Goal: Task Accomplishment & Management: Use online tool/utility

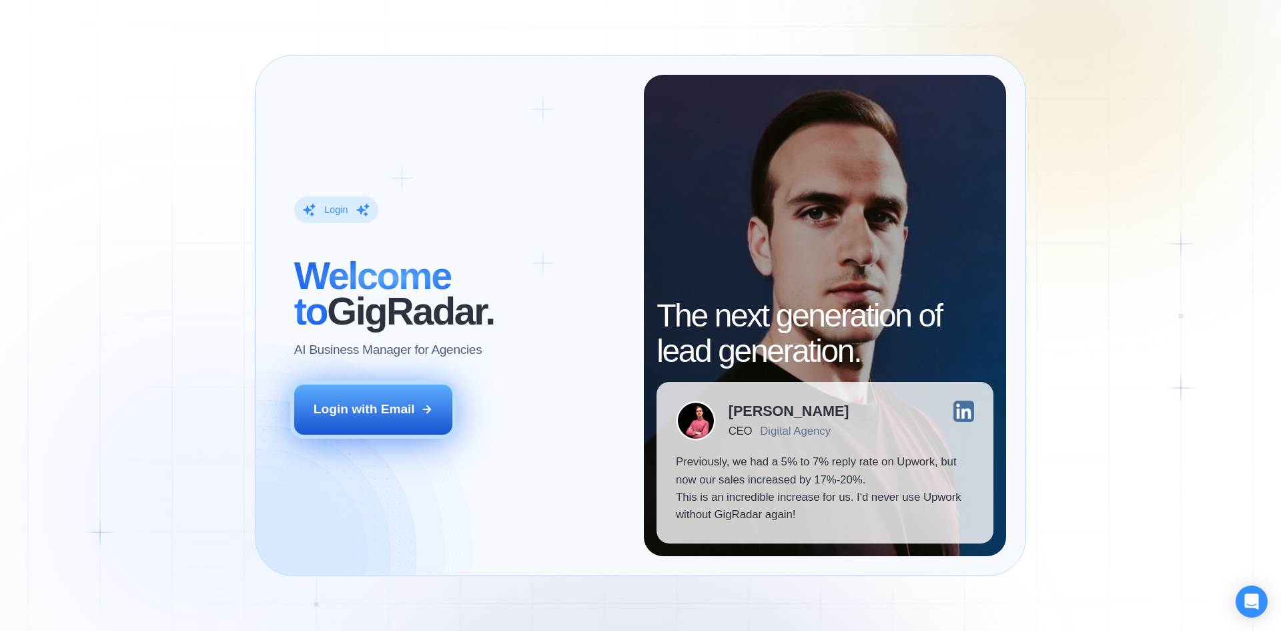
click at [384, 421] on button "Login with Email" at bounding box center [373, 408] width 159 height 49
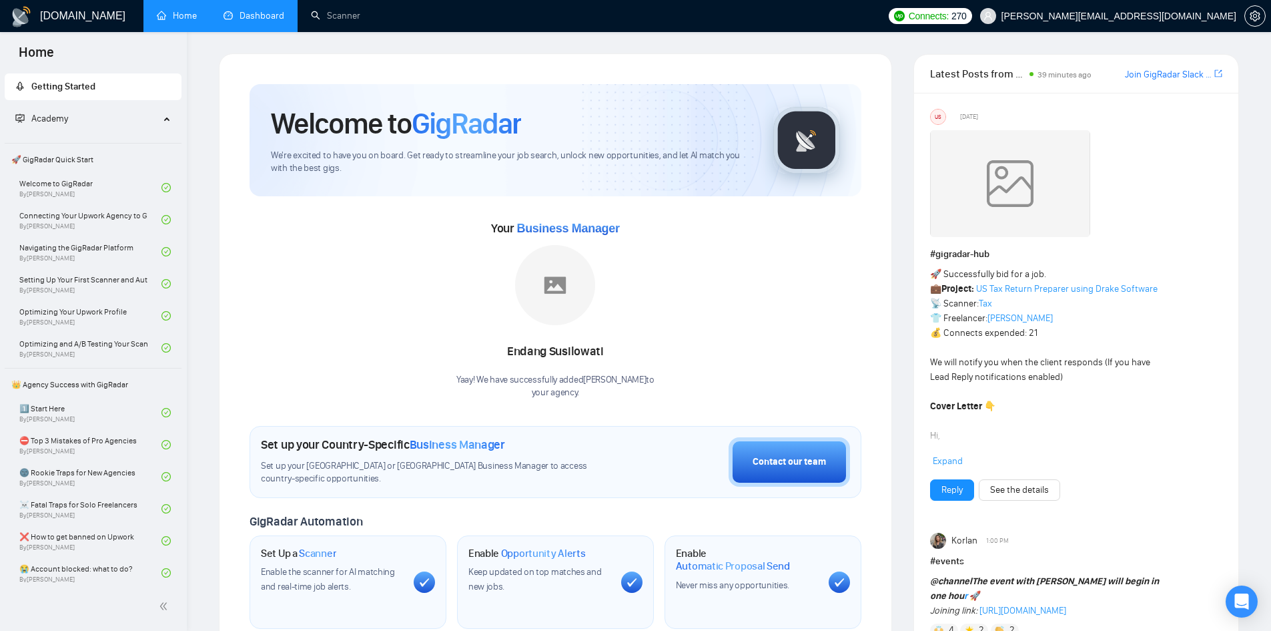
click at [280, 14] on link "Dashboard" at bounding box center [254, 15] width 61 height 11
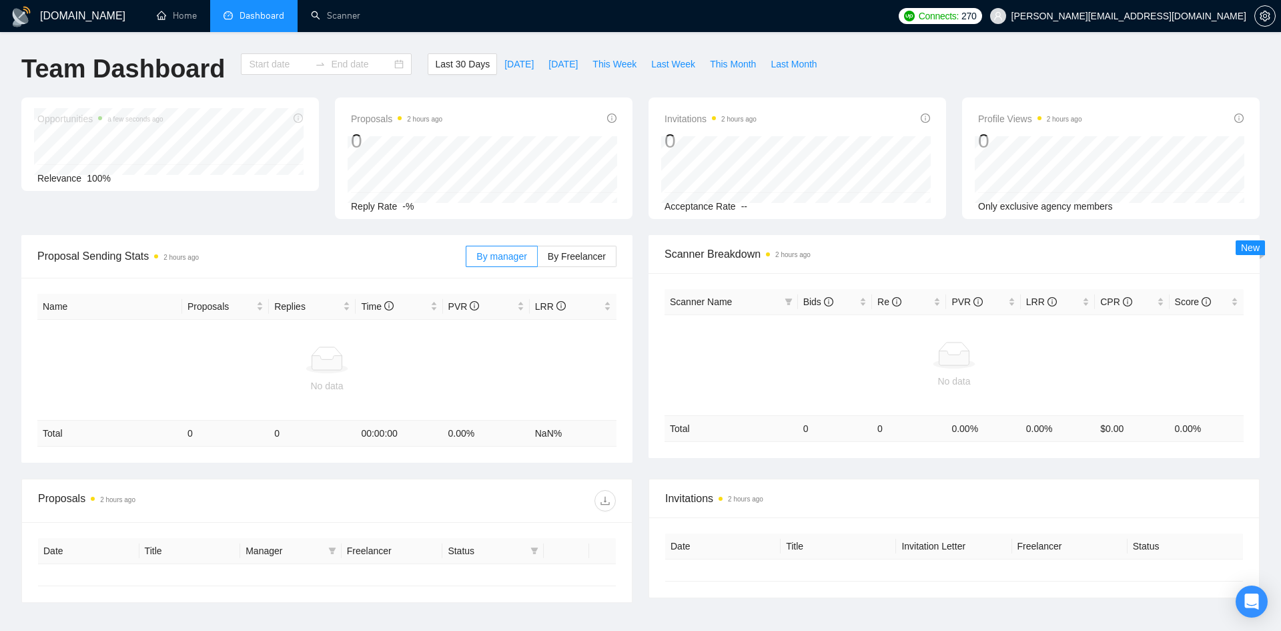
type input "[DATE]"
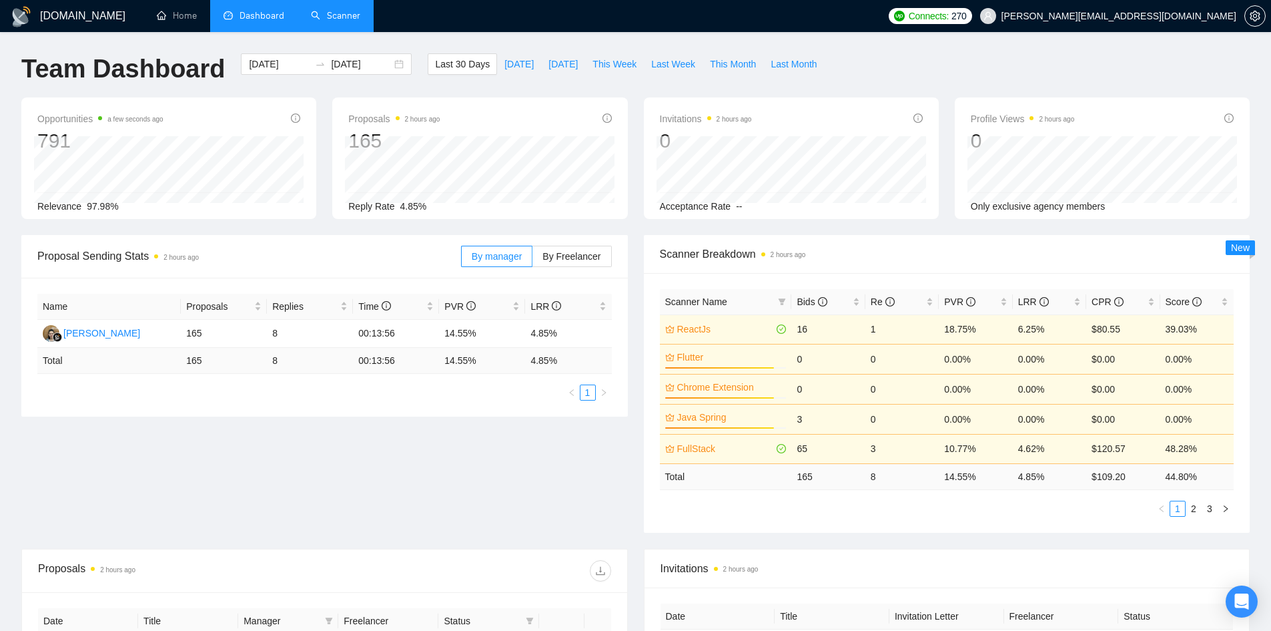
click at [324, 10] on link "Scanner" at bounding box center [335, 15] width 49 height 11
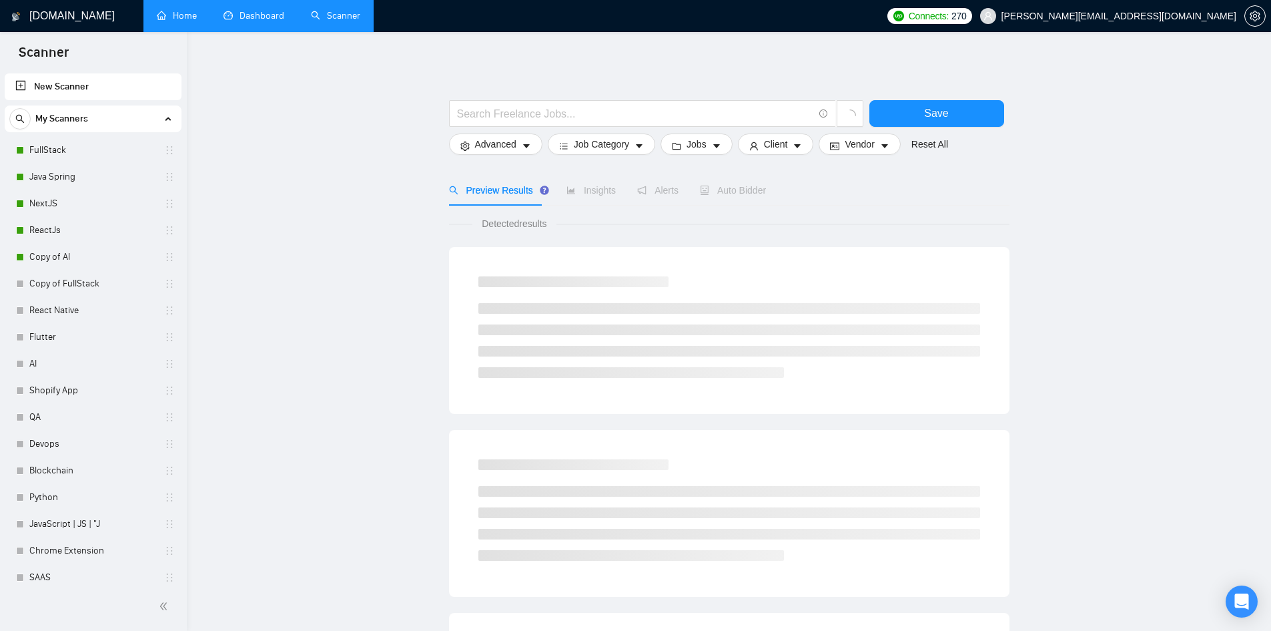
click at [183, 10] on link "Home" at bounding box center [177, 15] width 40 height 11
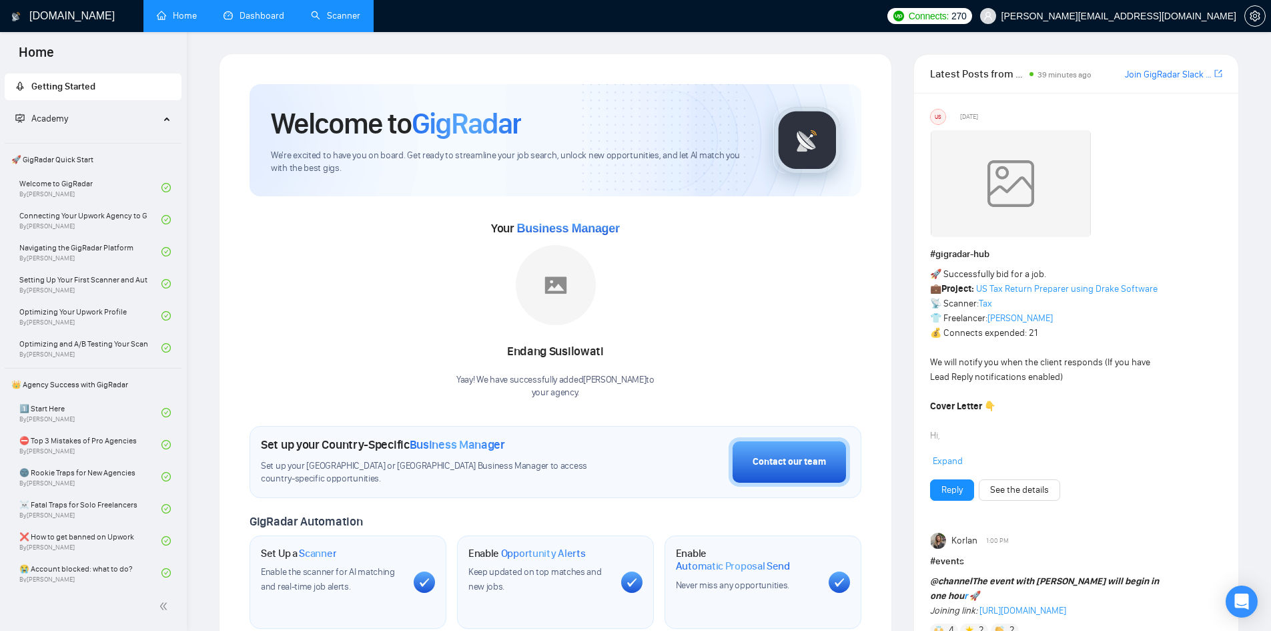
click at [241, 17] on link "Dashboard" at bounding box center [254, 15] width 61 height 11
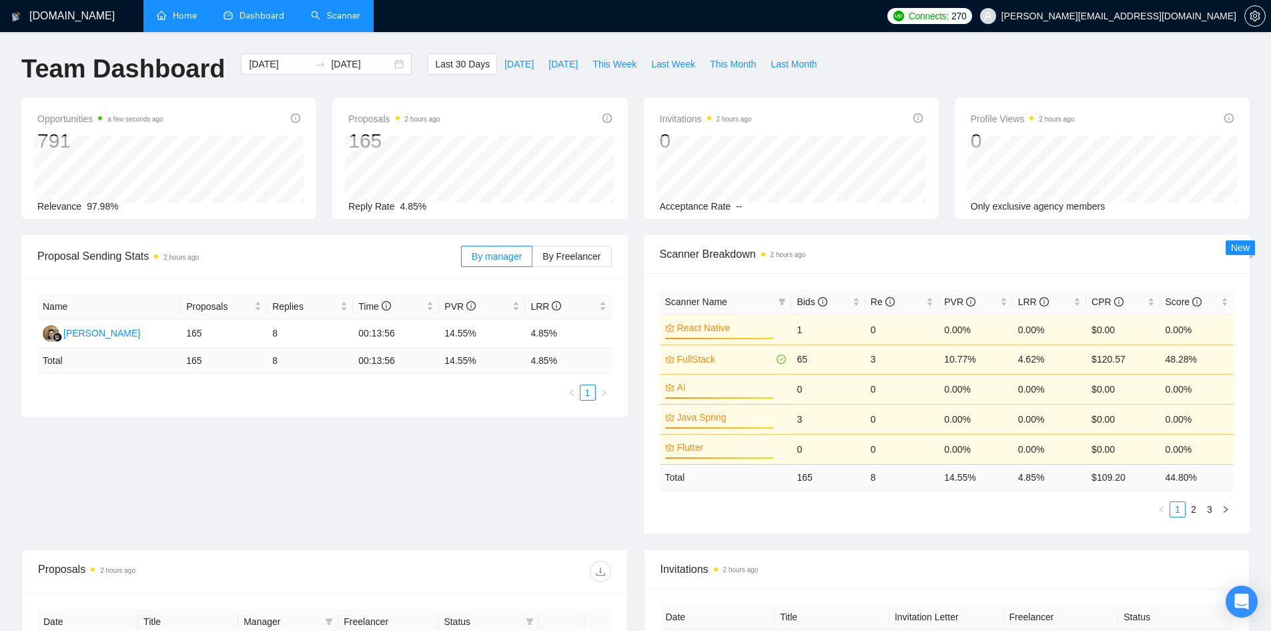
click at [171, 13] on link "Home" at bounding box center [177, 15] width 40 height 11
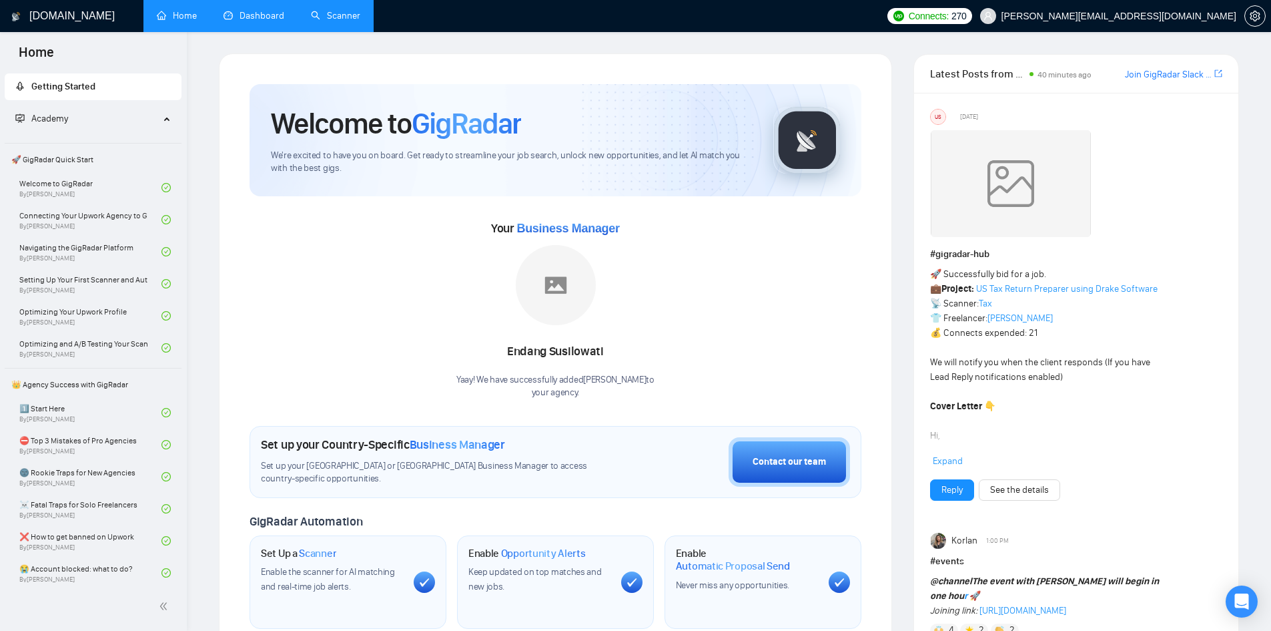
click at [348, 13] on link "Scanner" at bounding box center [335, 15] width 49 height 11
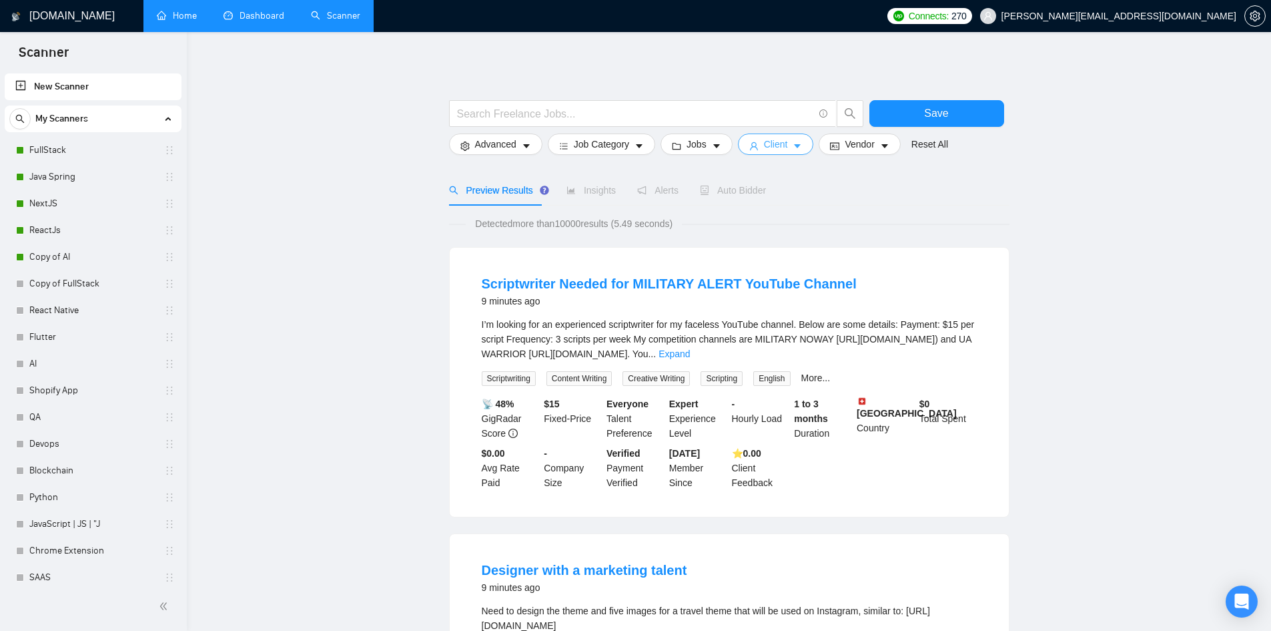
click at [765, 142] on span "Client" at bounding box center [776, 144] width 24 height 15
click at [765, 630] on div "Client Parameters Client Location Include Client Countries Select Exclude Clien…" at bounding box center [635, 631] width 1271 height 0
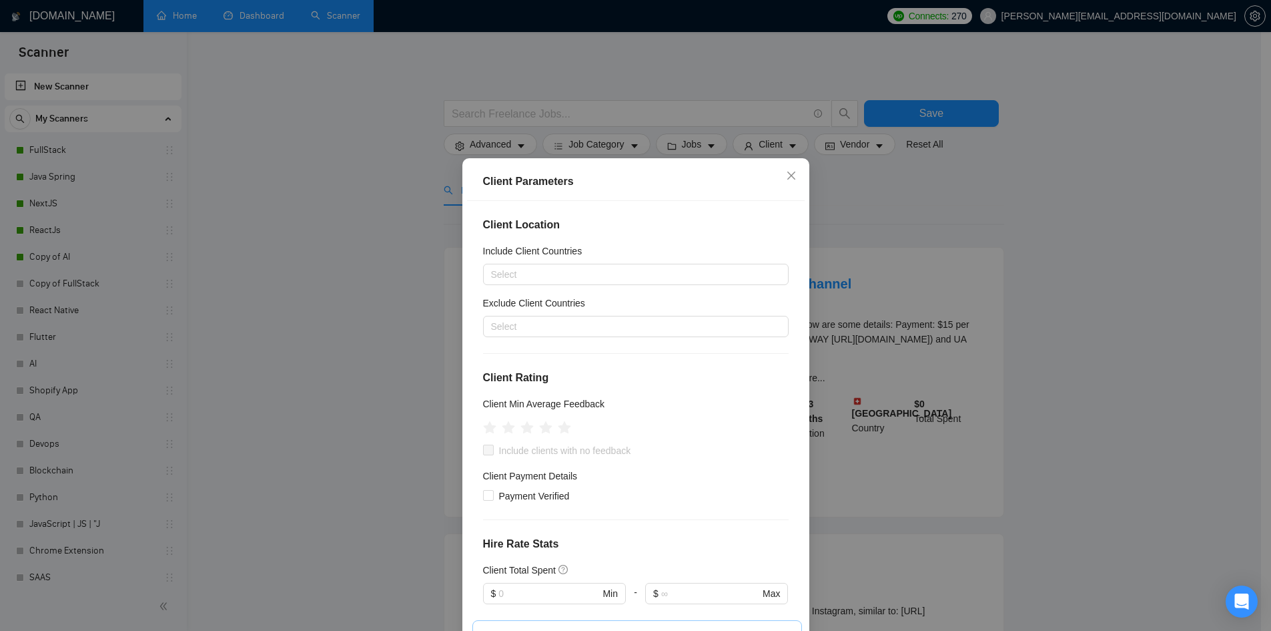
click at [901, 167] on div "Client Parameters Client Location Include Client Countries Select Exclude Clien…" at bounding box center [635, 315] width 1271 height 631
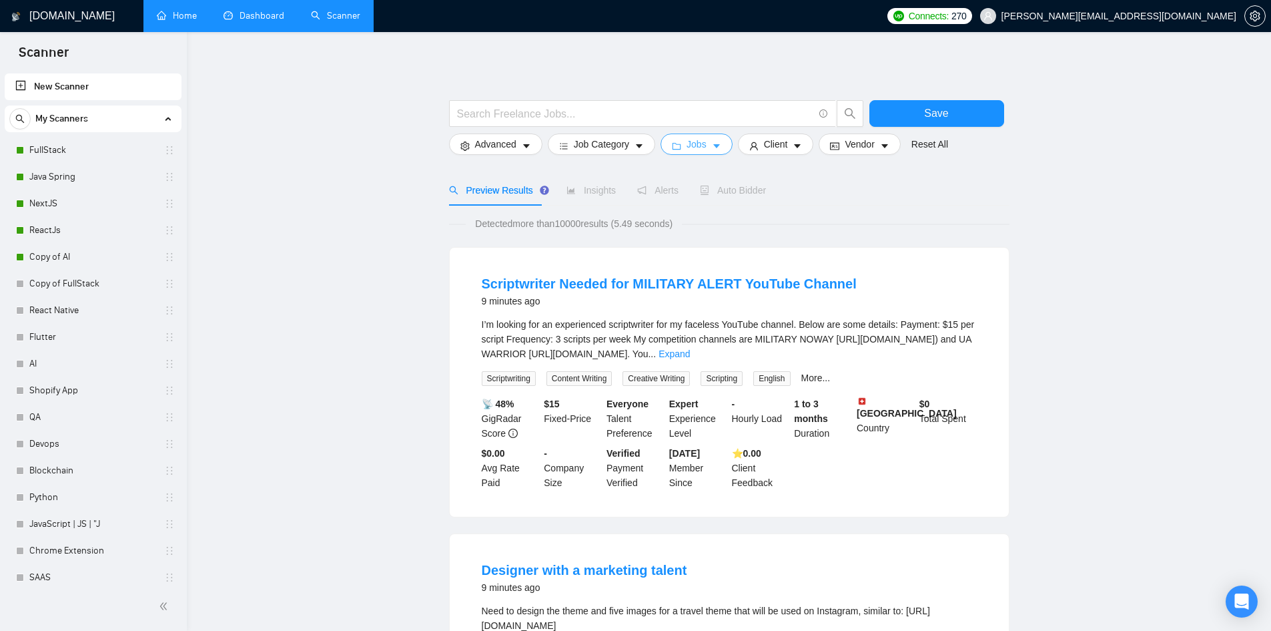
click at [709, 153] on button "Jobs" at bounding box center [697, 143] width 72 height 21
click at [709, 630] on div "Job Preferences Budget Project Type All Fixed Price Hourly Rate Fixed Price Bud…" at bounding box center [635, 631] width 1271 height 0
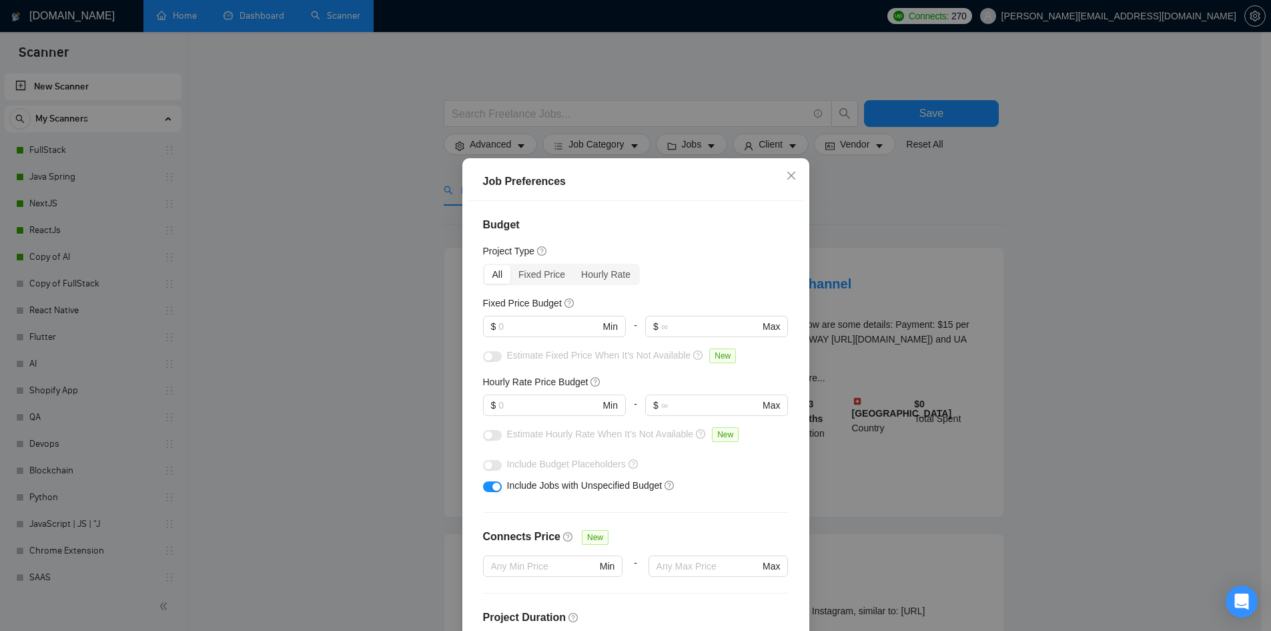
click at [874, 186] on div "Job Preferences Budget Project Type All Fixed Price Hourly Rate Fixed Price Bud…" at bounding box center [635, 315] width 1271 height 631
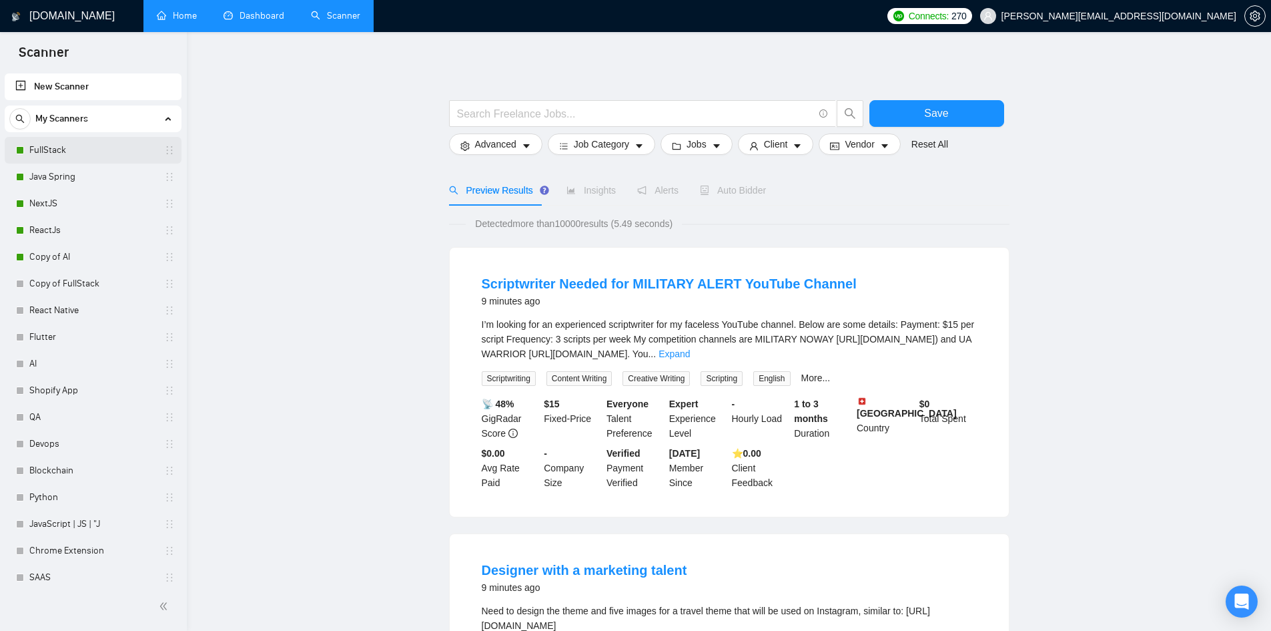
click at [55, 149] on link "FullStack" at bounding box center [92, 150] width 127 height 27
drag, startPoint x: 55, startPoint y: 149, endPoint x: 290, endPoint y: 178, distance: 236.7
click at [55, 149] on link "FullStack" at bounding box center [92, 150] width 127 height 27
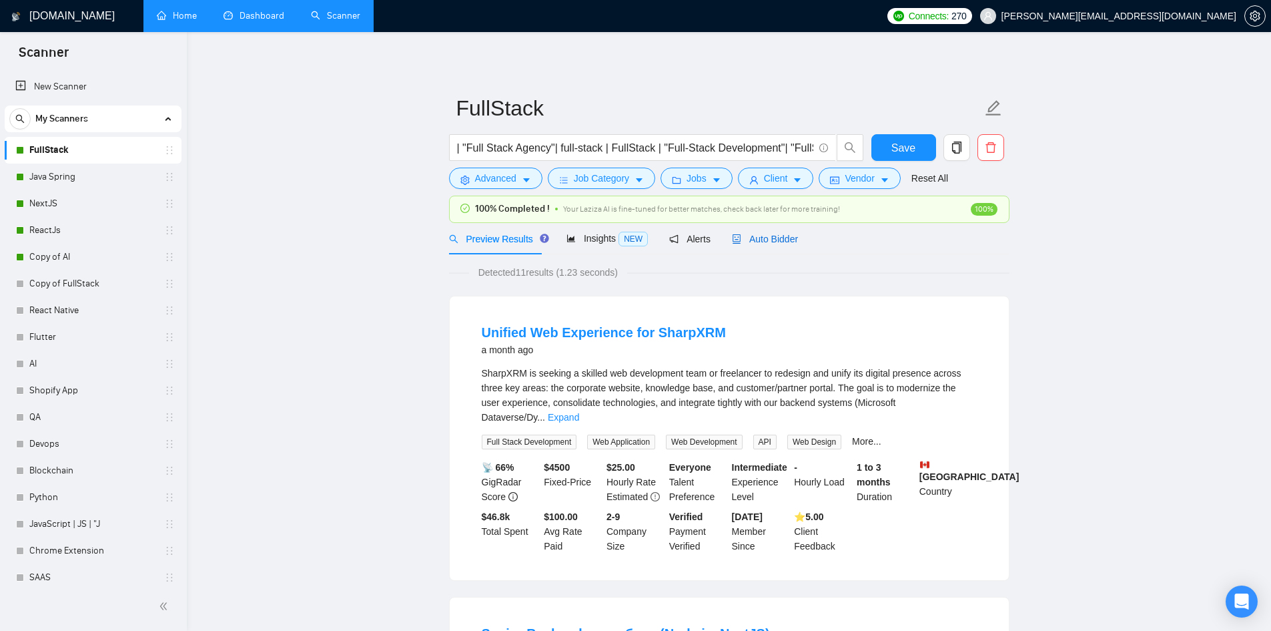
click at [738, 238] on span "Auto Bidder" at bounding box center [765, 239] width 66 height 11
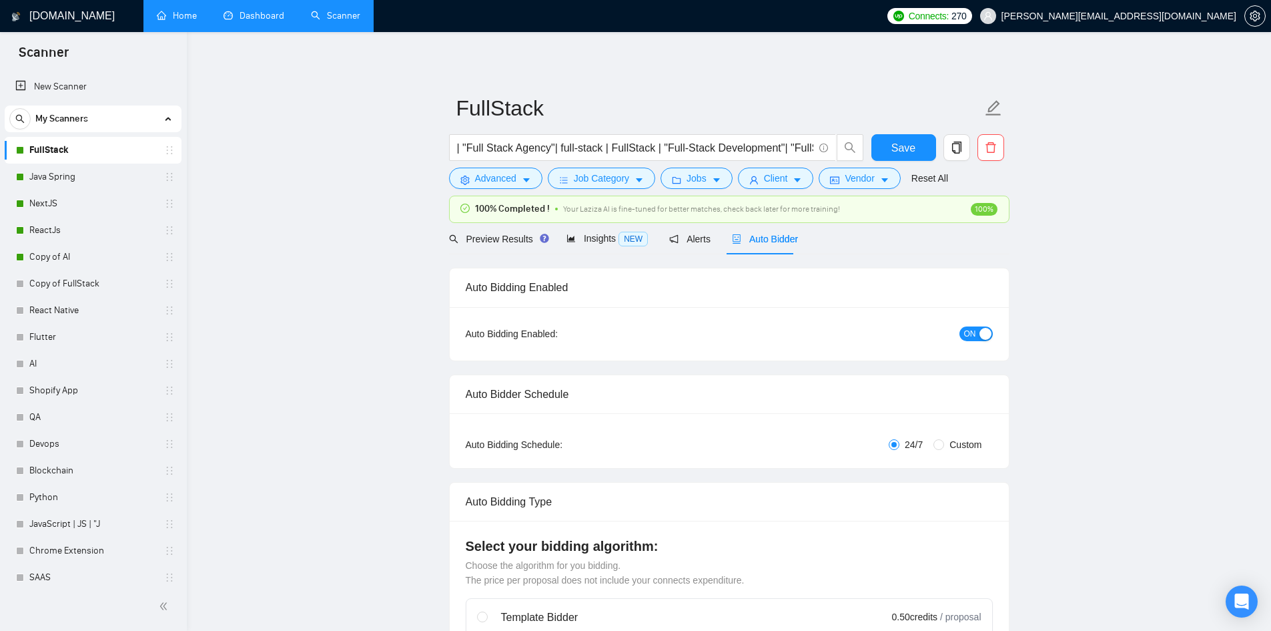
checkbox input "true"
click at [504, 182] on span "Advanced" at bounding box center [495, 178] width 41 height 15
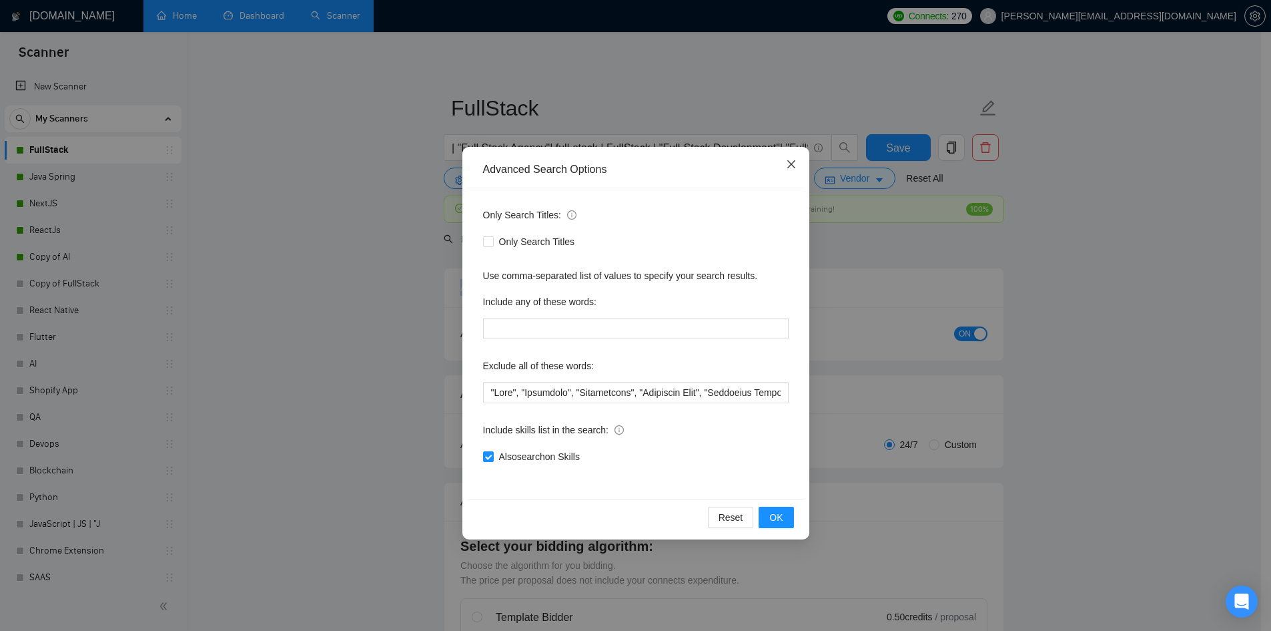
click at [799, 172] on span "Close" at bounding box center [791, 165] width 36 height 36
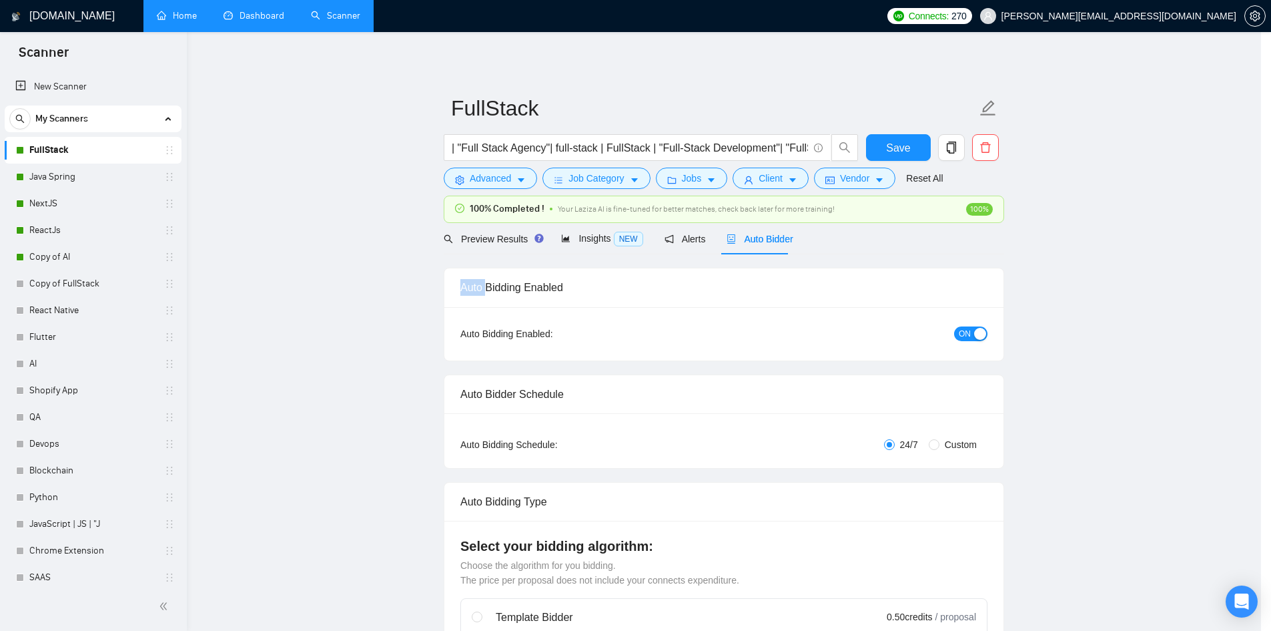
click at [565, 175] on span "Close" at bounding box center [561, 178] width 7 height 7
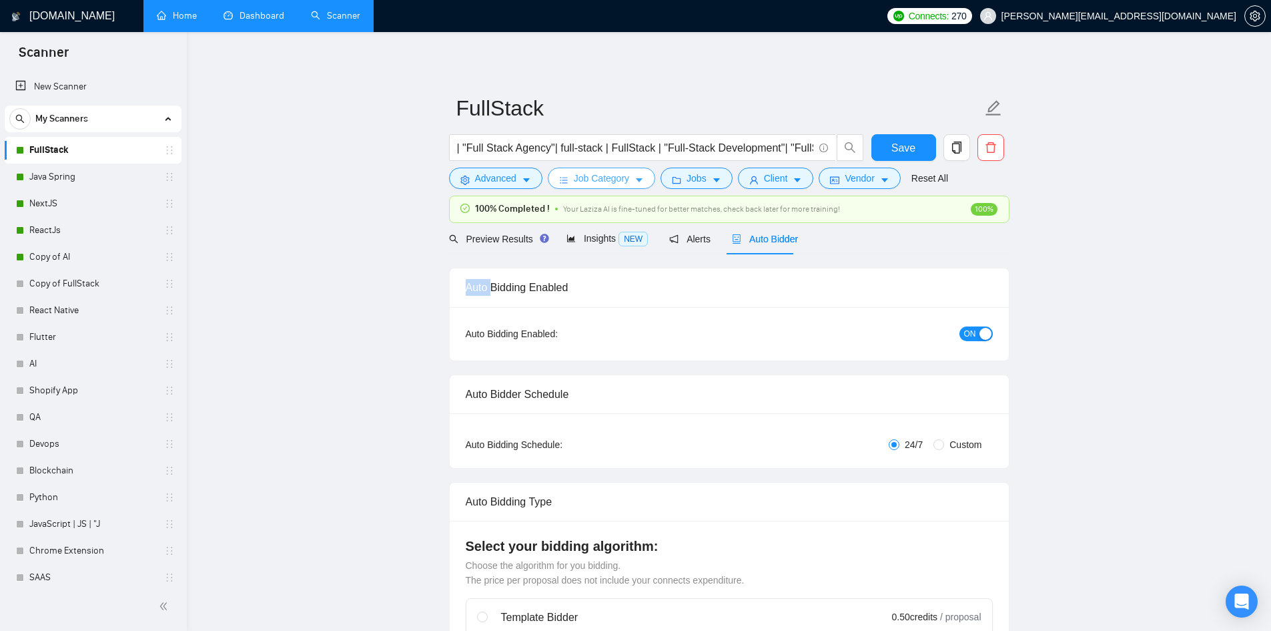
click at [606, 174] on span "Job Category" at bounding box center [601, 178] width 55 height 15
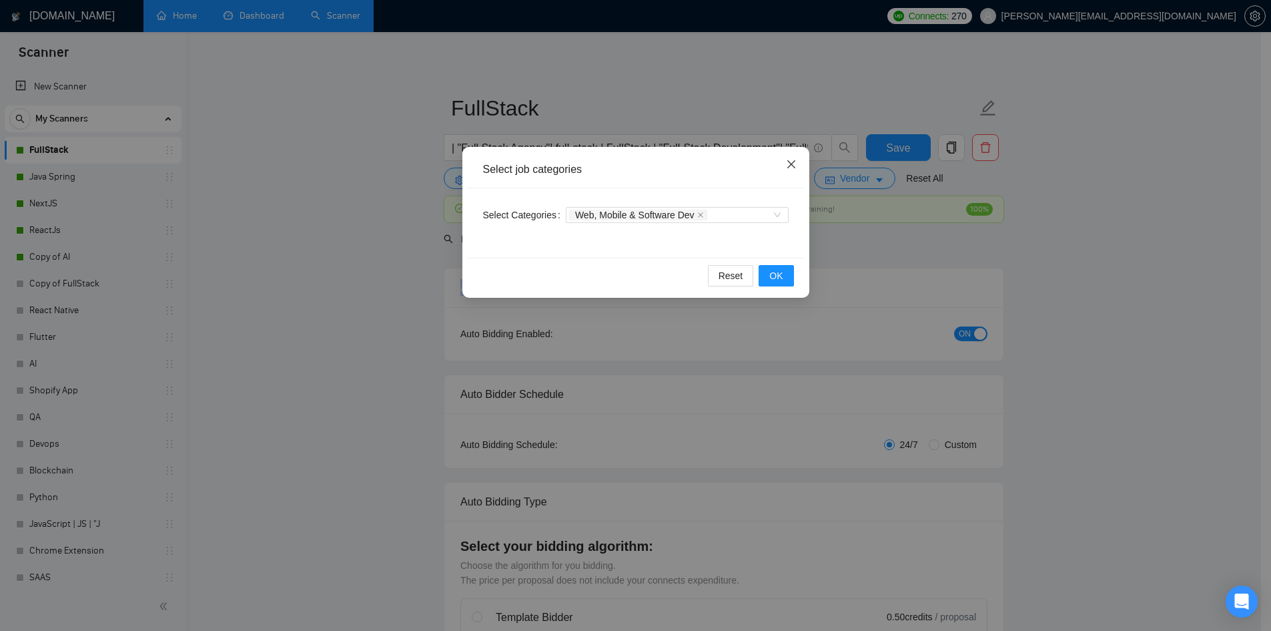
click at [797, 166] on span "Close" at bounding box center [791, 165] width 36 height 36
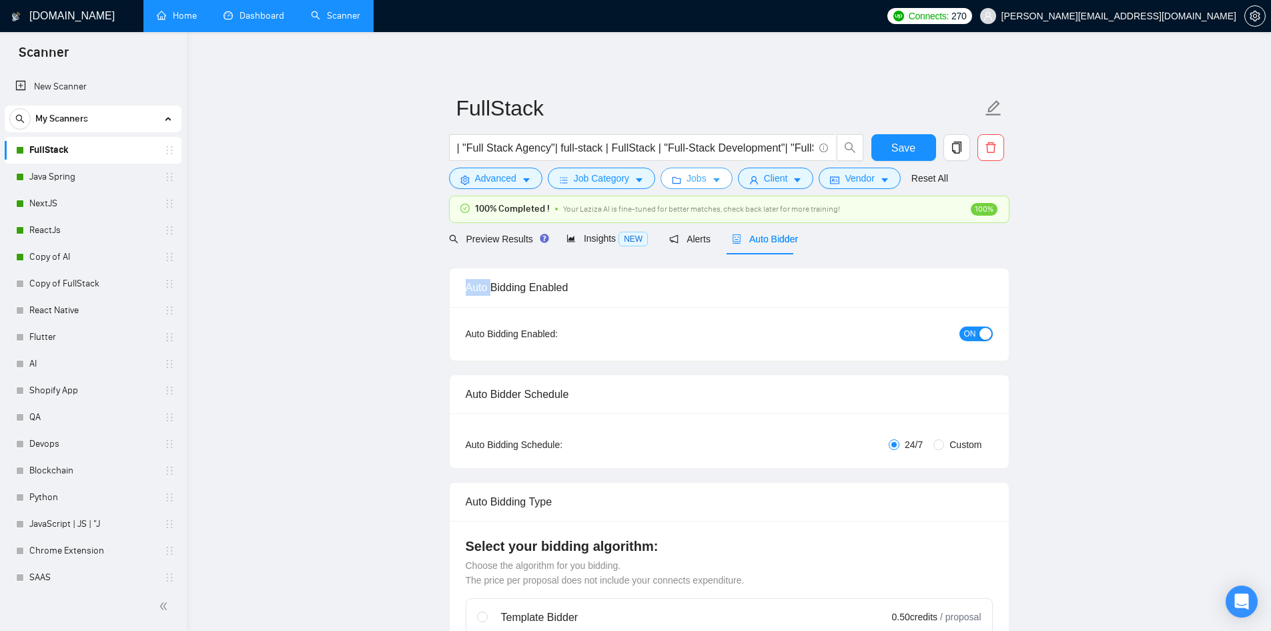
click at [679, 177] on button "Jobs" at bounding box center [697, 177] width 72 height 21
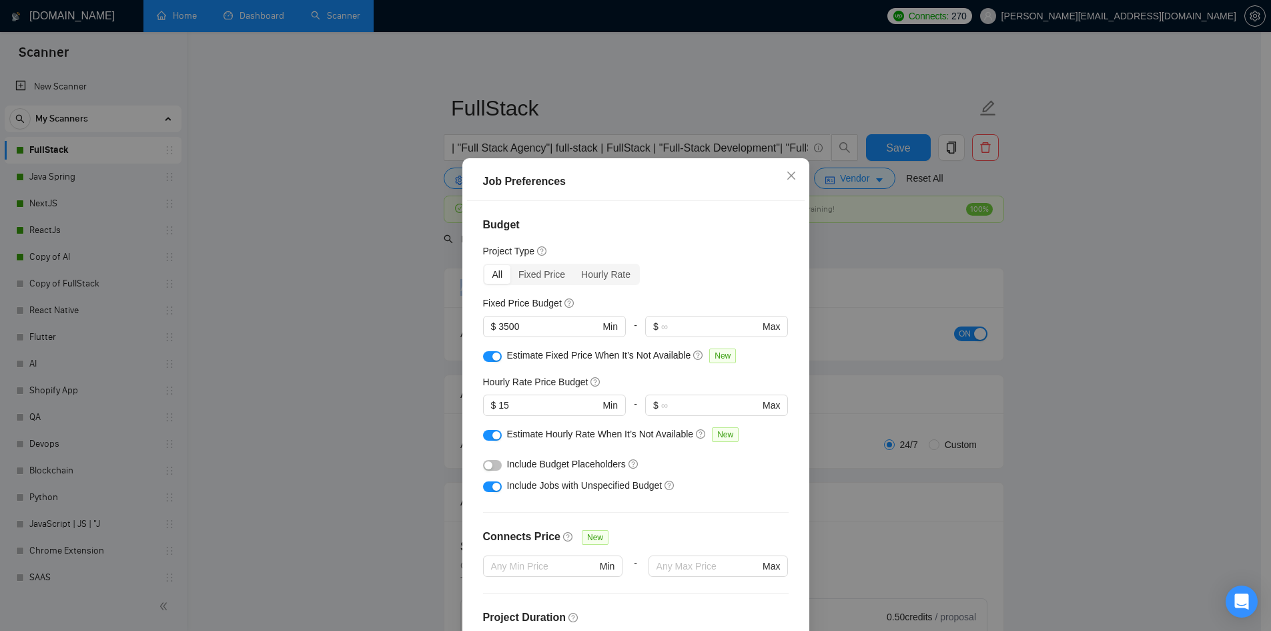
click at [1246, 330] on div "Job Preferences Budget Project Type All Fixed Price Hourly Rate Fixed Price Bud…" at bounding box center [635, 315] width 1271 height 631
